Goal: Transaction & Acquisition: Purchase product/service

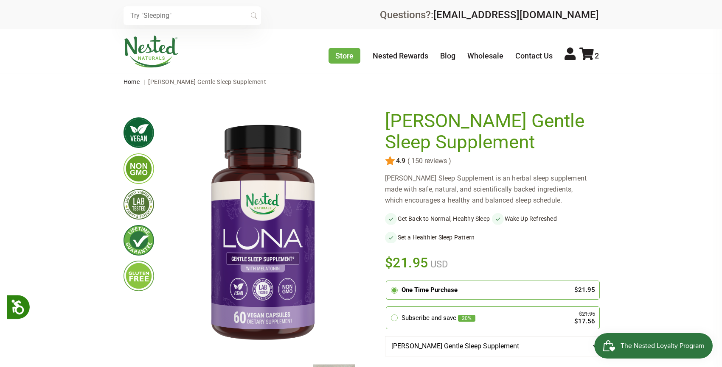
scroll to position [141, 0]
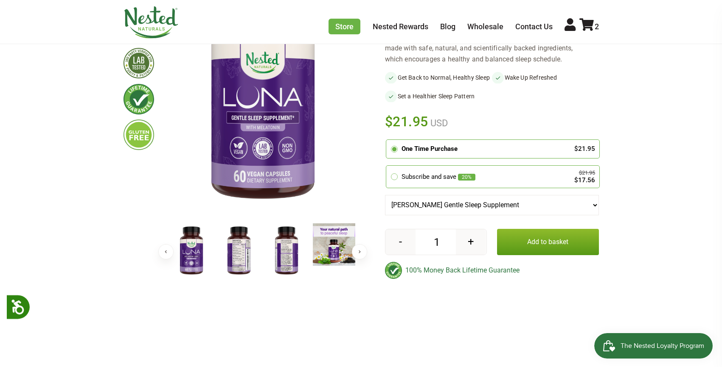
click at [532, 241] on button "Add to basket" at bounding box center [548, 242] width 102 height 26
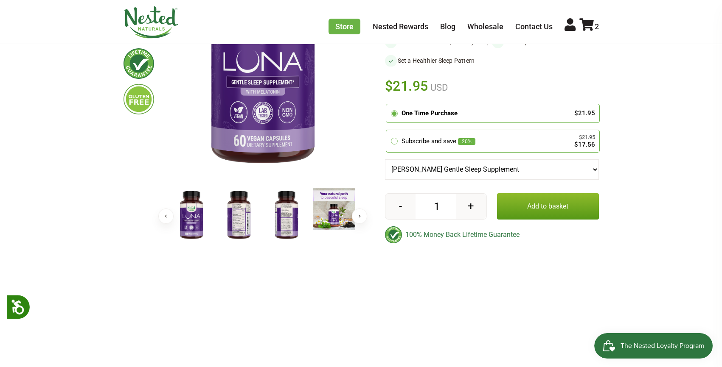
scroll to position [212, 0]
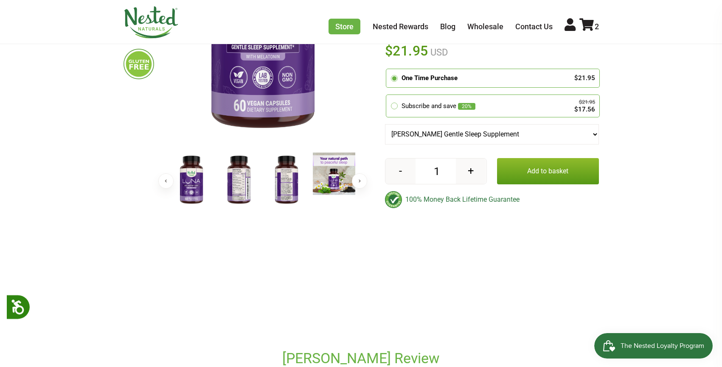
click at [553, 167] on button "Add to basket" at bounding box center [548, 171] width 102 height 26
